Goal: Check status: Check status

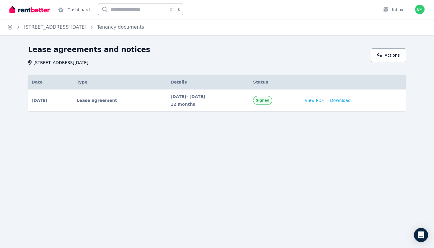
click at [86, 24] on span "[STREET_ADDRESS][DATE]" at bounding box center [55, 27] width 63 height 7
click at [86, 26] on link "[STREET_ADDRESS][DATE]" at bounding box center [55, 27] width 63 height 6
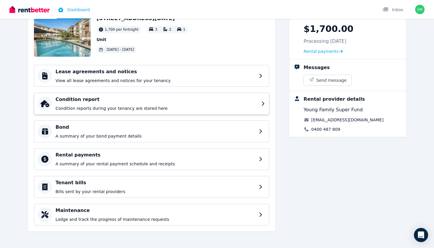
scroll to position [42, 0]
click at [123, 104] on div "Condition report Condition reports during your tenancy are stored here" at bounding box center [156, 103] width 202 height 15
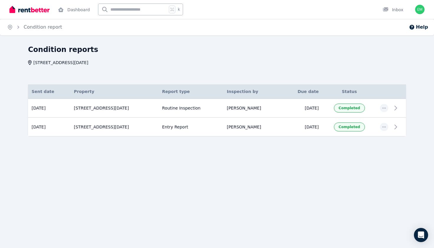
click at [39, 10] on img at bounding box center [29, 9] width 40 height 9
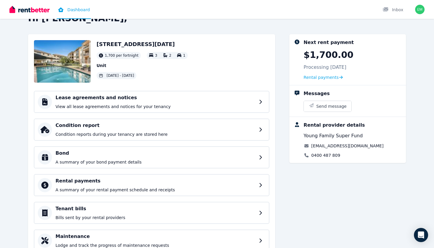
scroll to position [18, 0]
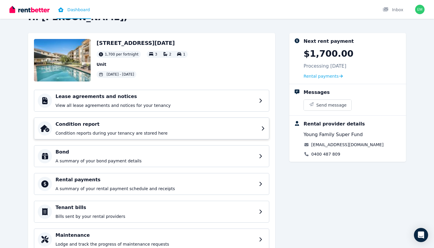
click at [161, 123] on h4 "Condition report" at bounding box center [156, 124] width 202 height 7
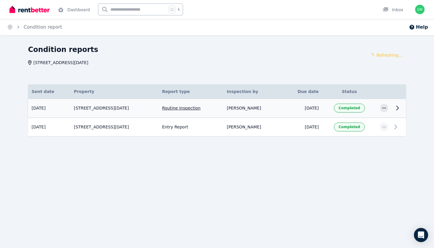
click at [369, 109] on td "Completed" at bounding box center [349, 108] width 54 height 19
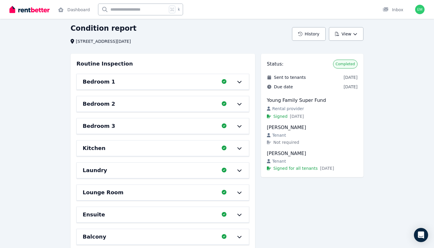
scroll to position [22, 0]
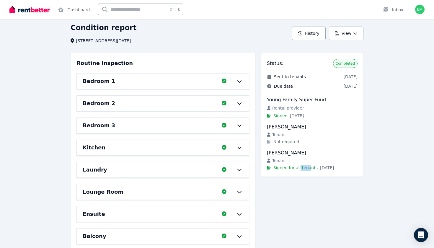
drag, startPoint x: 299, startPoint y: 165, endPoint x: 308, endPoint y: 166, distance: 9.2
click at [308, 166] on span "Signed for all tenants" at bounding box center [295, 168] width 44 height 6
copy span "[PERSON_NAME]"
click at [281, 166] on span "Signed for all tenants" at bounding box center [295, 168] width 44 height 6
drag, startPoint x: 266, startPoint y: 125, endPoint x: 306, endPoint y: 142, distance: 42.9
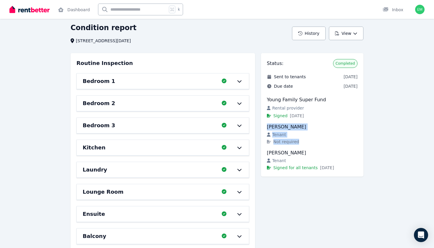
click at [306, 142] on div "[PERSON_NAME] Tenant Not required" at bounding box center [312, 133] width 91 height 21
copy div "[PERSON_NAME] Tenant Not required"
click at [281, 136] on span "Tenant" at bounding box center [279, 135] width 14 height 6
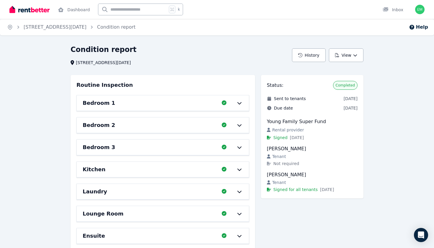
scroll to position [0, 0]
click at [350, 58] on button "View" at bounding box center [346, 55] width 35 height 14
click at [350, 60] on button "View" at bounding box center [346, 55] width 35 height 14
